Goal: Information Seeking & Learning: Learn about a topic

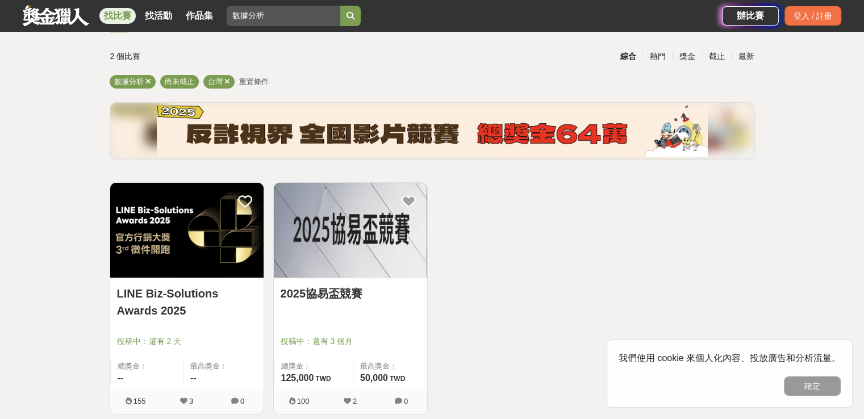
scroll to position [65, 0]
click at [172, 241] on img at bounding box center [186, 230] width 153 height 95
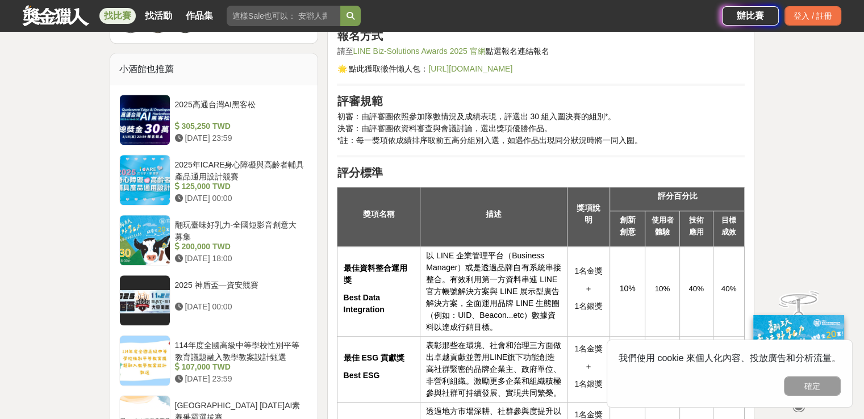
scroll to position [893, 0]
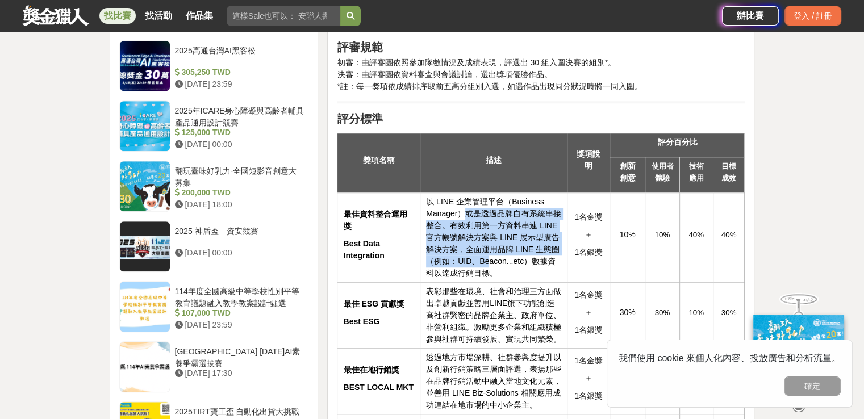
drag, startPoint x: 470, startPoint y: 222, endPoint x: 487, endPoint y: 275, distance: 56.2
click at [487, 275] on span "以 LINE 企業管理平台（Business Manager）或是透過品牌自有系統串接整合。有效利用第一方資料串連 LINE 官方帳號解決方案與 LINE 展…" at bounding box center [493, 237] width 135 height 81
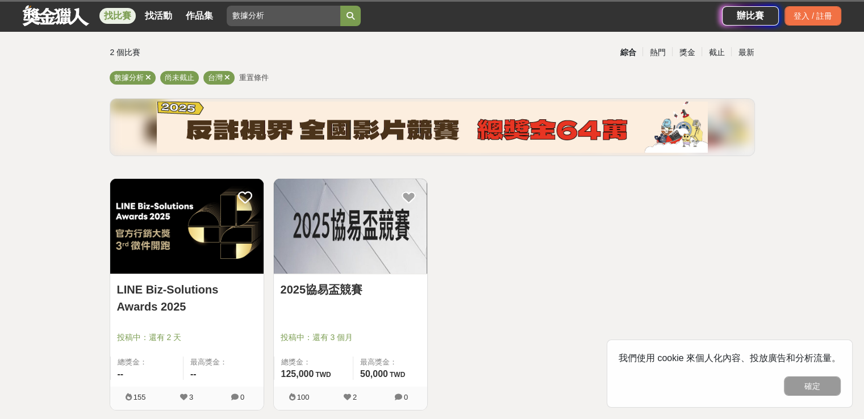
scroll to position [65, 0]
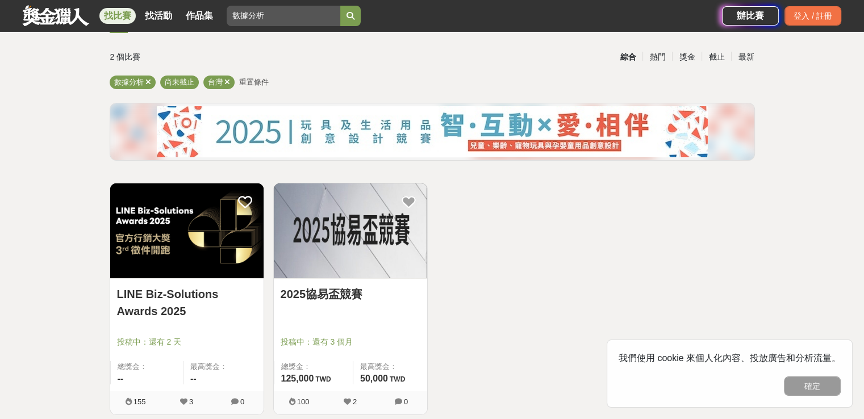
click at [274, 14] on input "數據分析" at bounding box center [284, 16] width 114 height 20
type input "數"
click at [340, 6] on button "submit" at bounding box center [350, 16] width 20 height 20
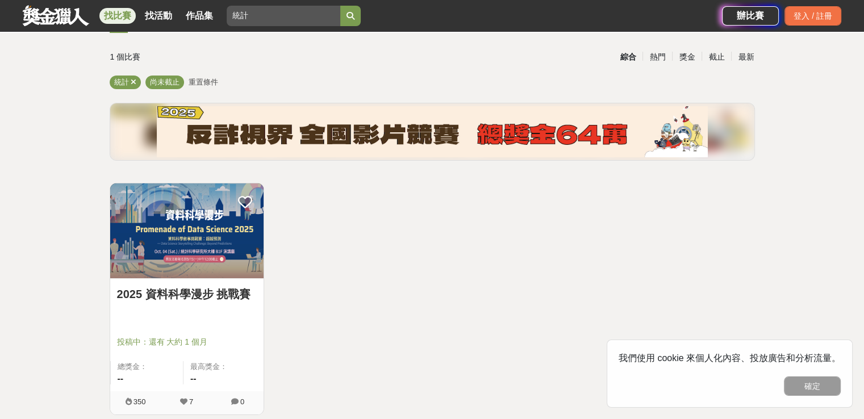
type input "統"
type input "'"
type input "商業分析"
click at [340, 6] on button "submit" at bounding box center [350, 16] width 20 height 20
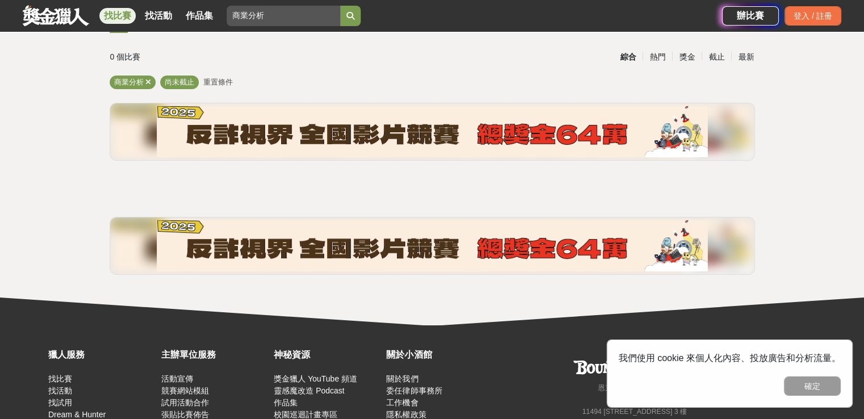
click at [285, 12] on input "商業分析" at bounding box center [284, 16] width 114 height 20
